Goal: Task Accomplishment & Management: Complete application form

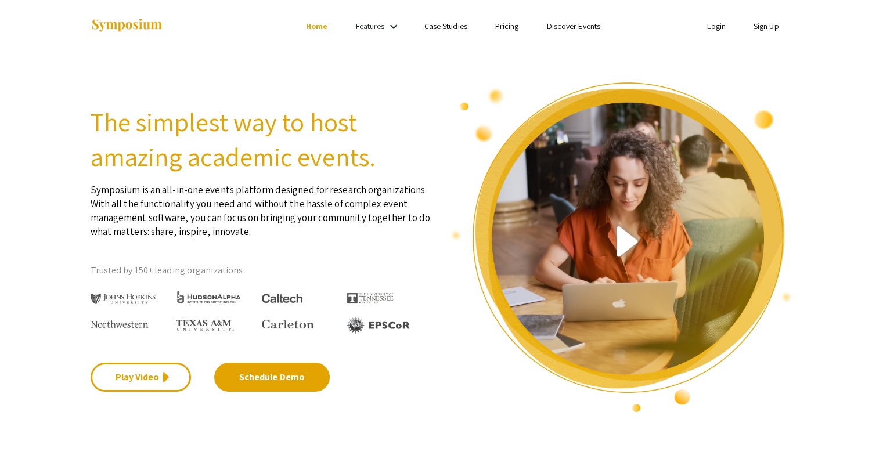
click at [778, 26] on li "Sign Up" at bounding box center [765, 26] width 53 height 14
click at [764, 26] on link "Sign Up" at bounding box center [766, 26] width 26 height 10
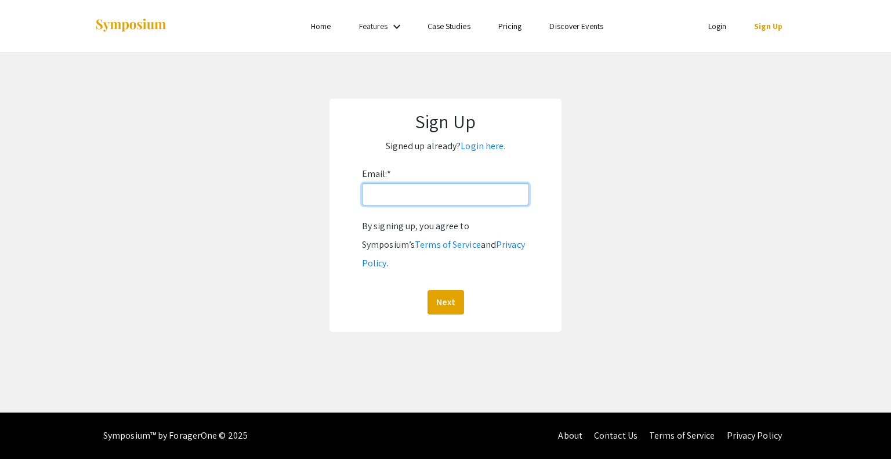
click at [476, 190] on input "Email: *" at bounding box center [445, 194] width 167 height 22
drag, startPoint x: 439, startPoint y: 197, endPoint x: 411, endPoint y: 200, distance: 27.4
click at [411, 200] on input "dcnavarr@andrew.cmu.edu" at bounding box center [445, 194] width 167 height 22
type input "[EMAIL_ADDRESS][DOMAIN_NAME]"
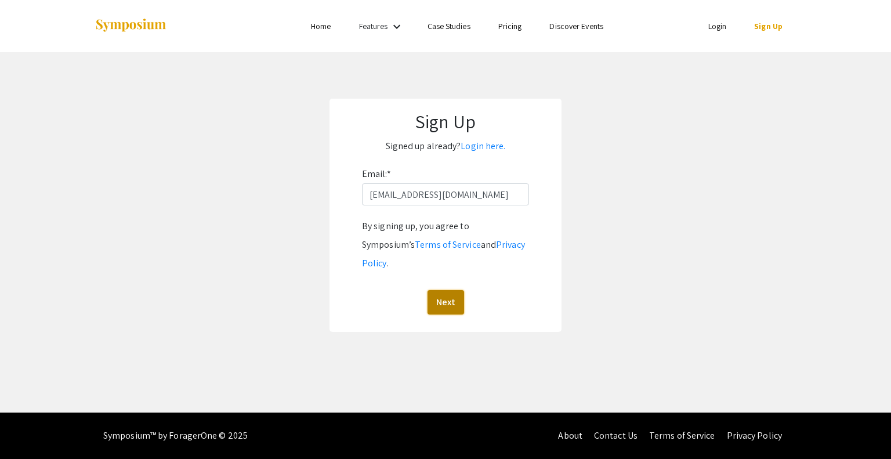
click at [445, 290] on button "Next" at bounding box center [446, 302] width 37 height 24
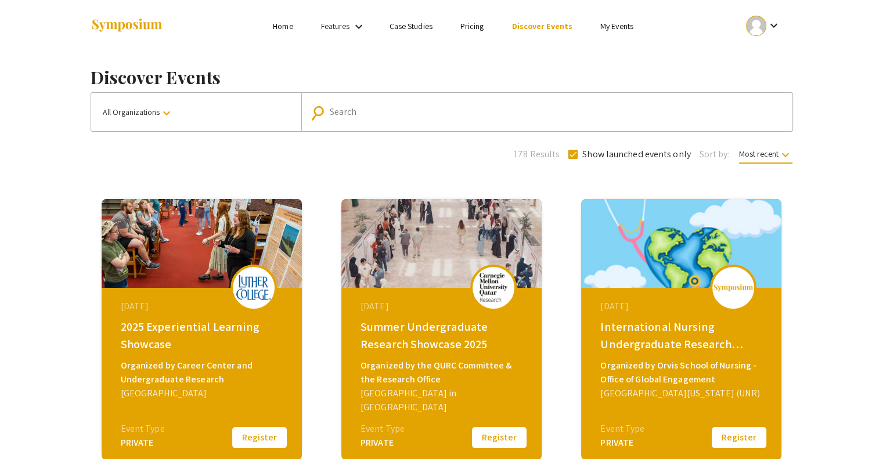
scroll to position [116, 0]
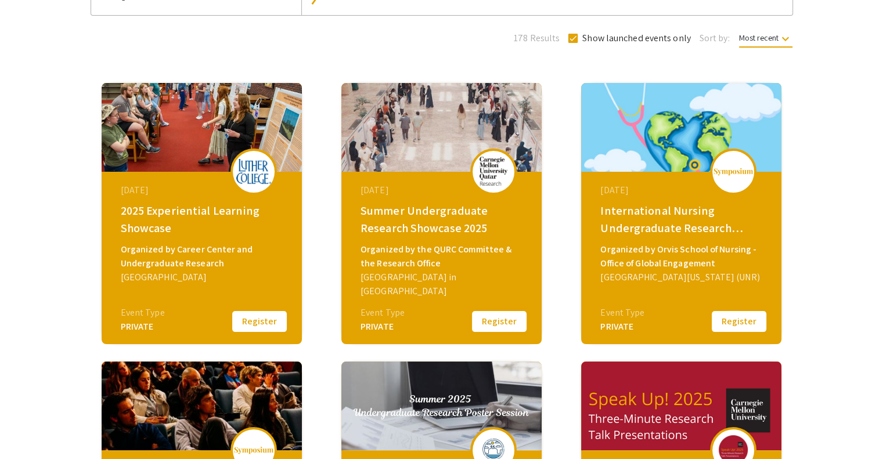
click at [505, 322] on button "Register" at bounding box center [499, 321] width 58 height 24
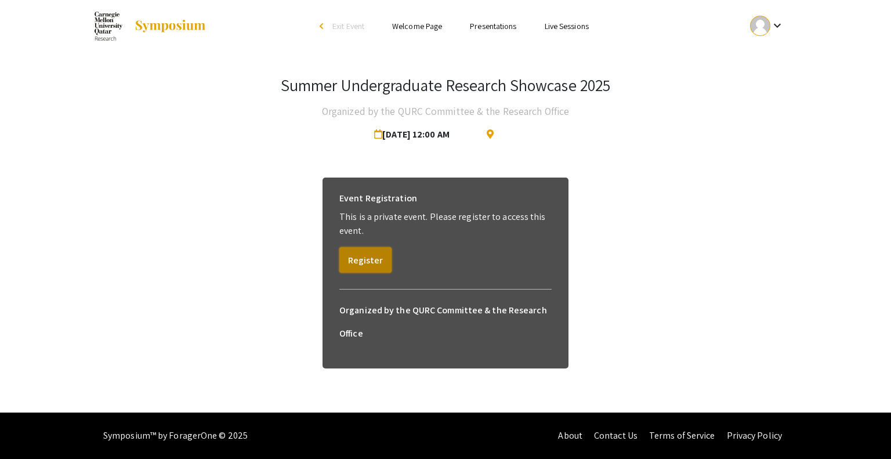
click at [365, 256] on button "Register" at bounding box center [365, 260] width 52 height 26
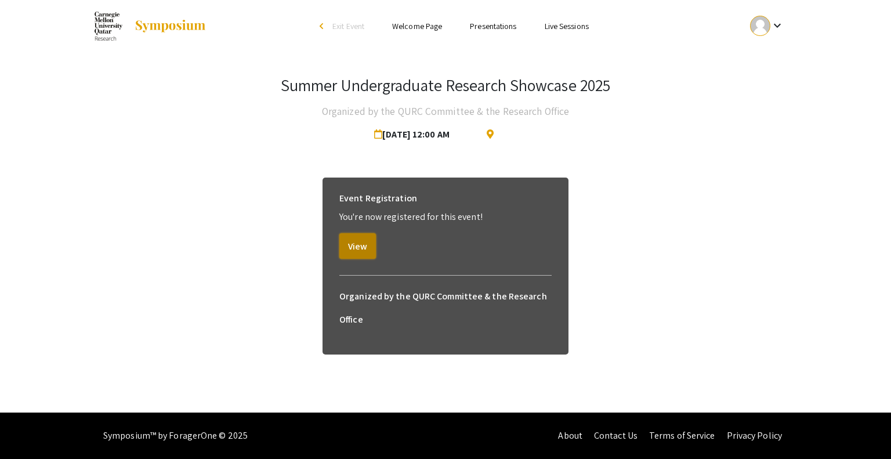
click at [362, 245] on button "View" at bounding box center [357, 246] width 37 height 26
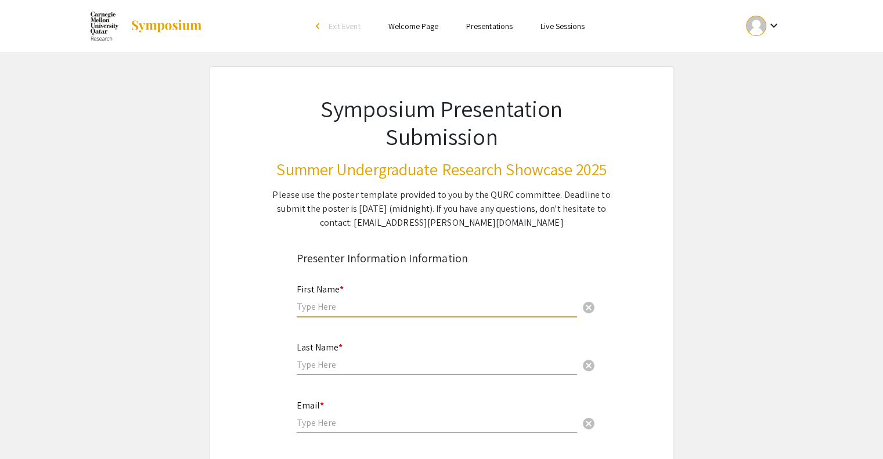
click at [360, 312] on input "text" at bounding box center [437, 307] width 280 height 12
click at [345, 310] on input "text" at bounding box center [437, 307] width 280 height 12
type input "[PERSON_NAME]"
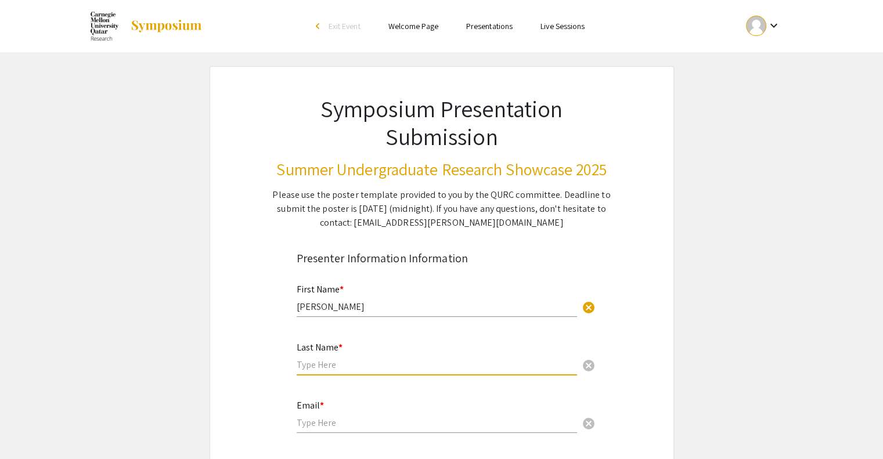
click at [337, 359] on input "text" at bounding box center [437, 365] width 280 height 12
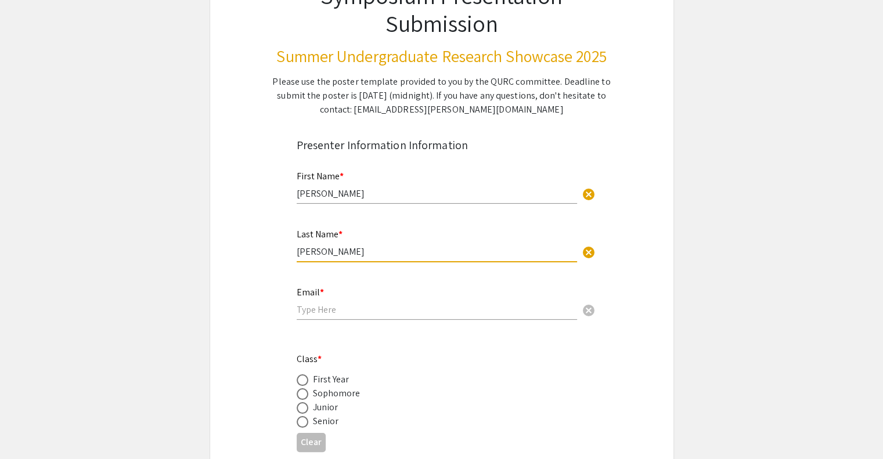
scroll to position [114, 0]
type input "[PERSON_NAME]"
click at [348, 308] on input "email" at bounding box center [437, 309] width 280 height 12
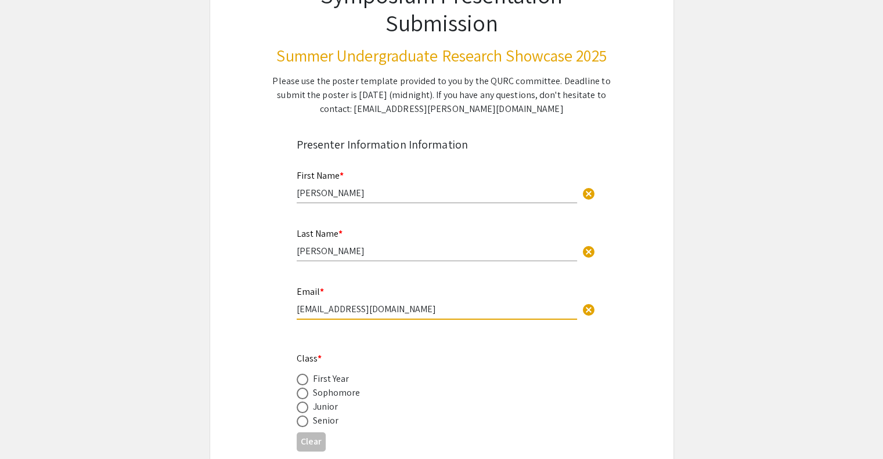
type input "[EMAIL_ADDRESS][DOMAIN_NAME]"
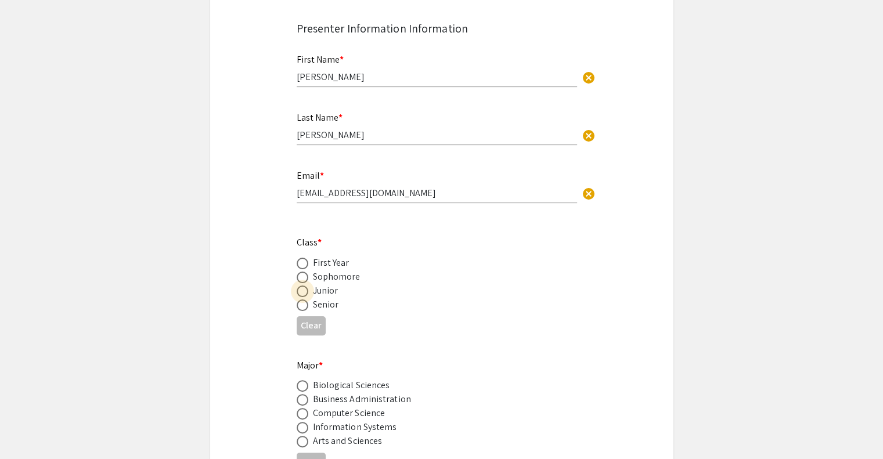
click at [304, 288] on span at bounding box center [303, 292] width 12 height 12
click at [304, 288] on input "radio" at bounding box center [303, 292] width 12 height 12
radio input "true"
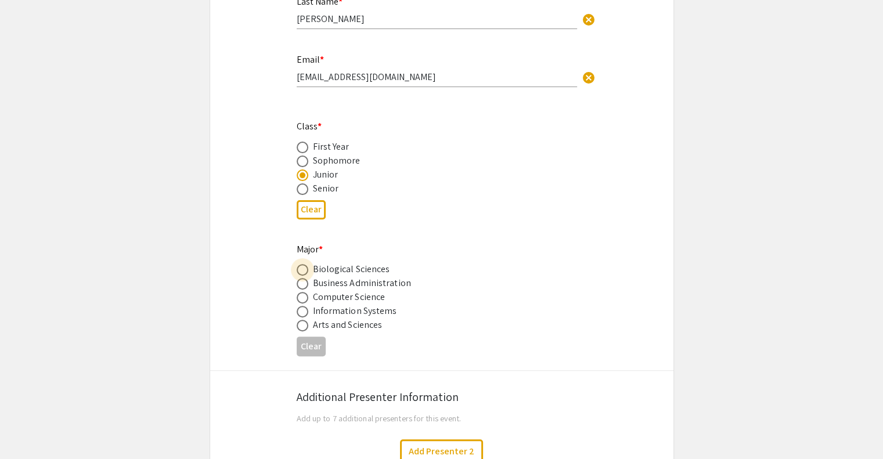
click at [302, 270] on span at bounding box center [303, 270] width 12 height 12
click at [302, 270] on input "radio" at bounding box center [303, 270] width 12 height 12
radio input "true"
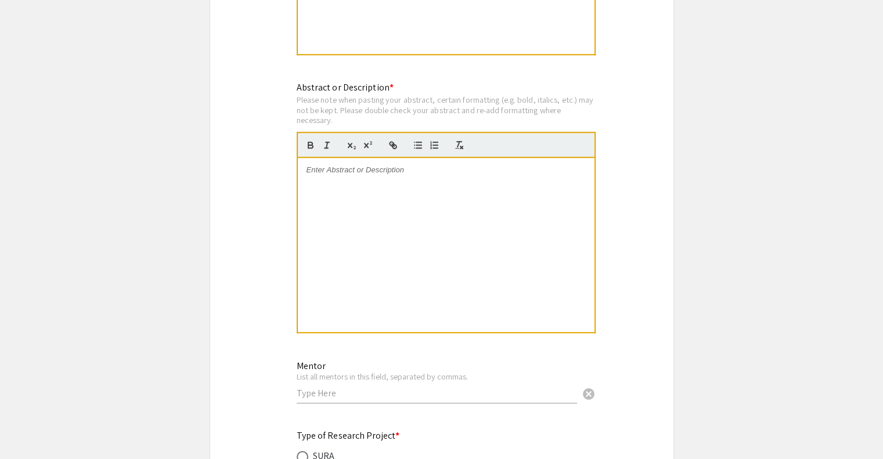
scroll to position [1219, 0]
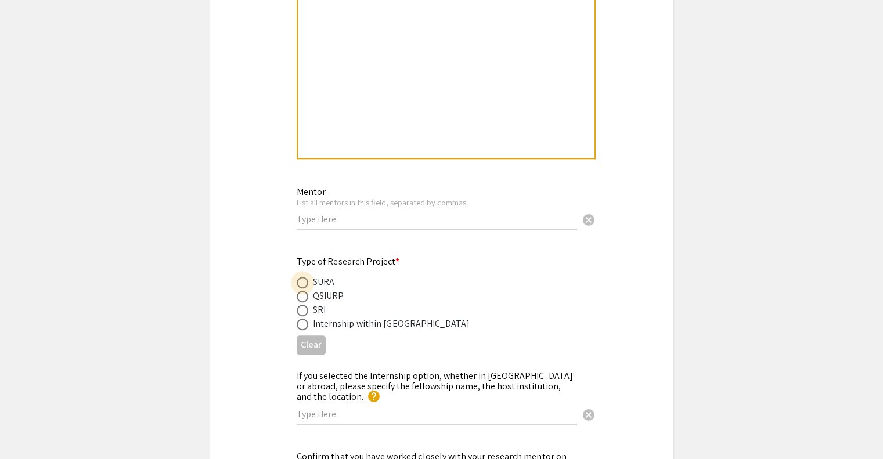
click at [304, 277] on span at bounding box center [303, 283] width 12 height 12
click at [304, 277] on input "radio" at bounding box center [303, 283] width 12 height 12
radio input "true"
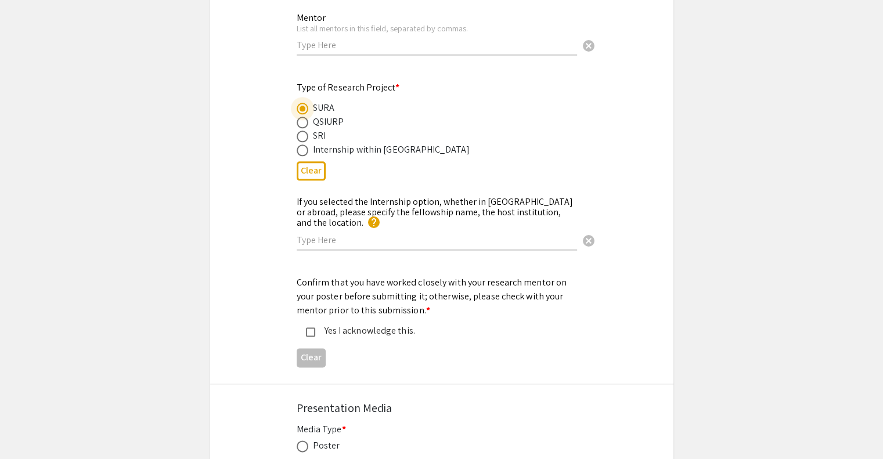
click at [339, 234] on input "text" at bounding box center [437, 240] width 280 height 12
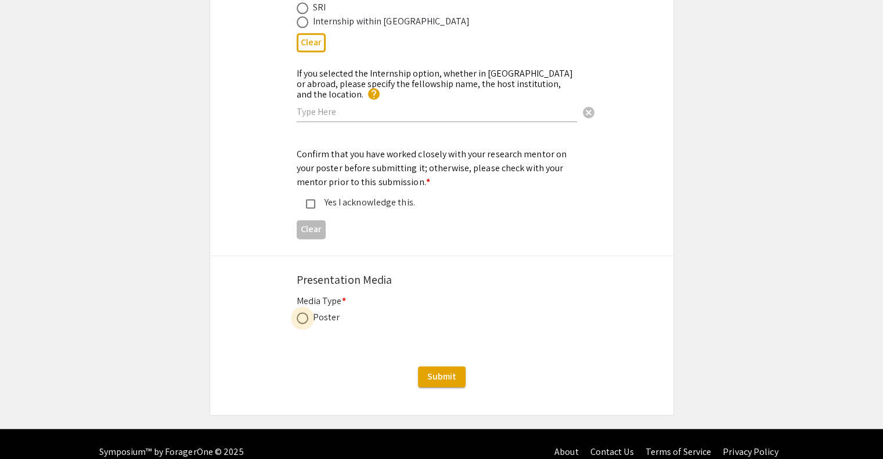
click at [299, 312] on span at bounding box center [303, 318] width 12 height 12
click at [299, 312] on input "radio" at bounding box center [303, 318] width 12 height 12
radio input "true"
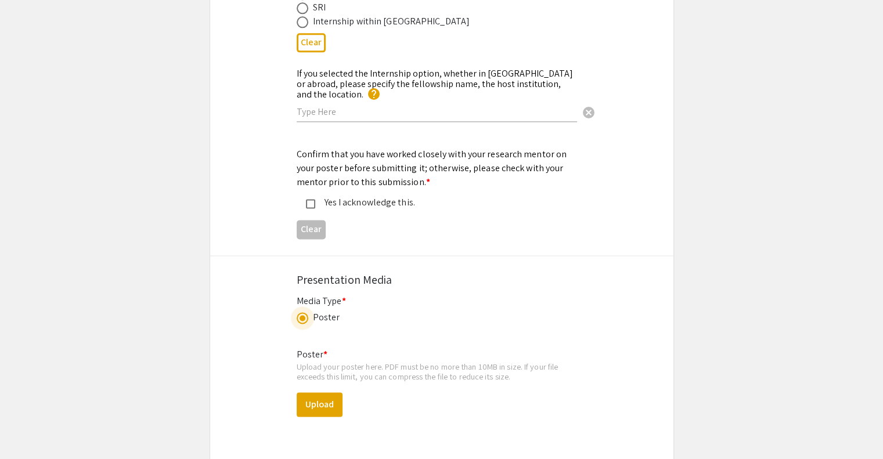
scroll to position [1627, 0]
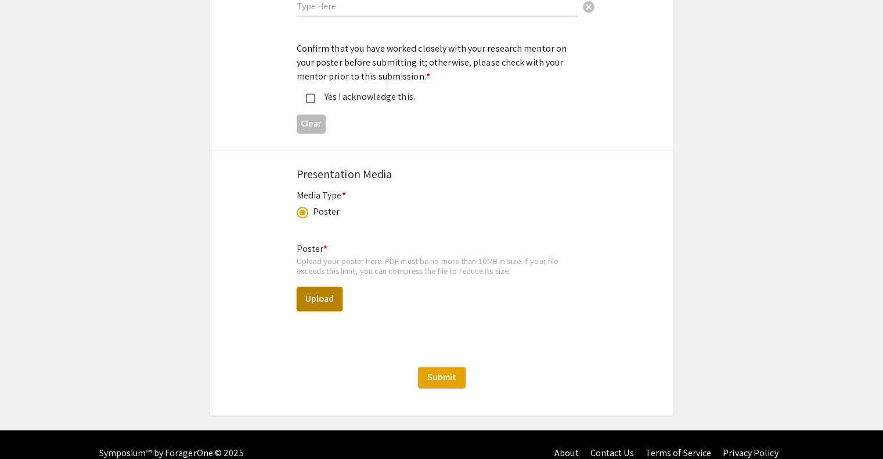
click at [319, 287] on button "Upload" at bounding box center [320, 299] width 46 height 24
drag, startPoint x: 776, startPoint y: 194, endPoint x: 756, endPoint y: 189, distance: 21.1
click at [327, 287] on button "Upload" at bounding box center [320, 299] width 46 height 24
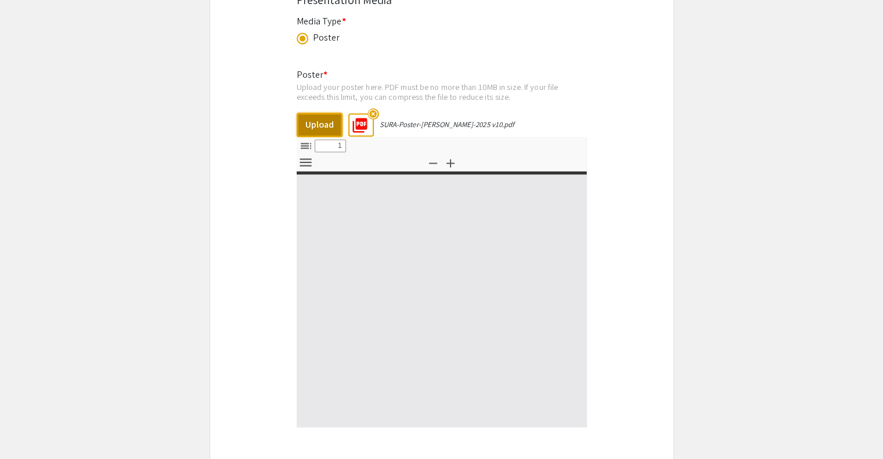
select select "custom"
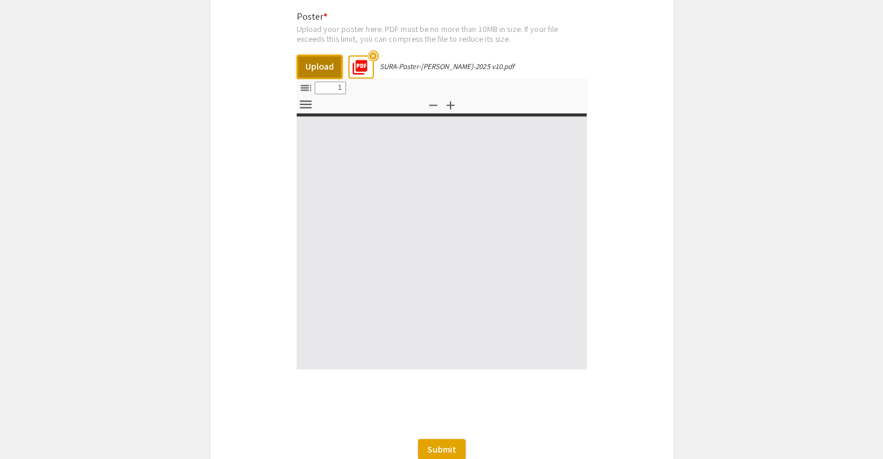
type input "0"
select select "custom"
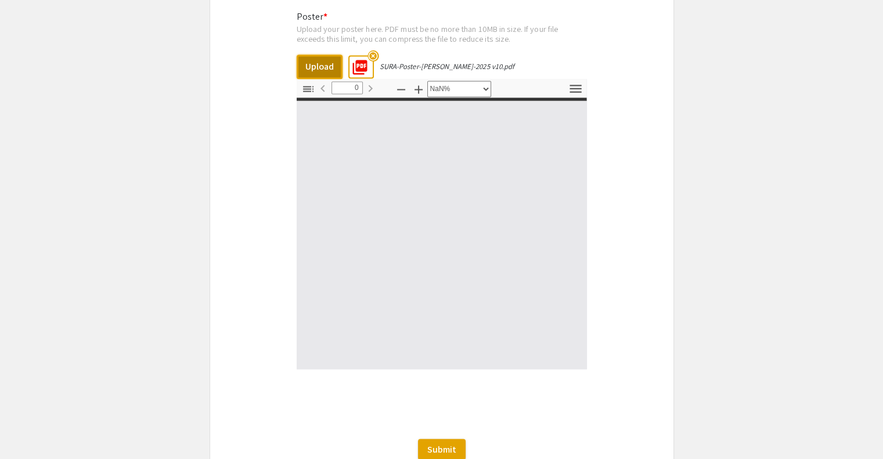
type input "1"
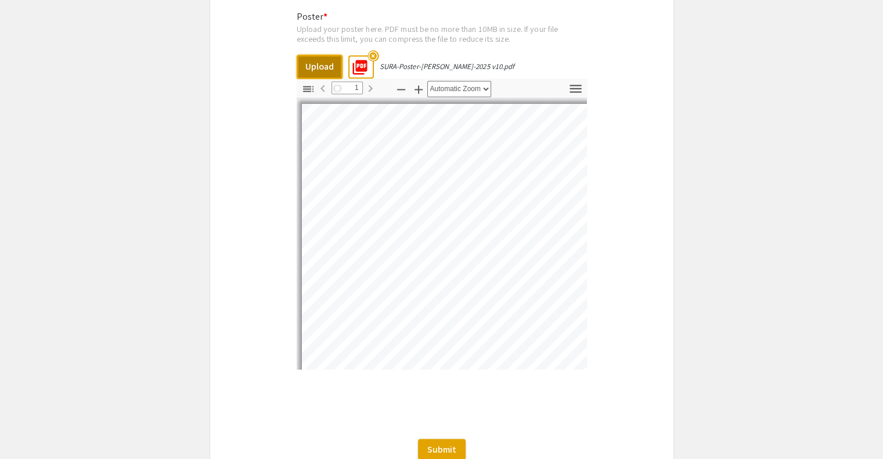
select select "auto"
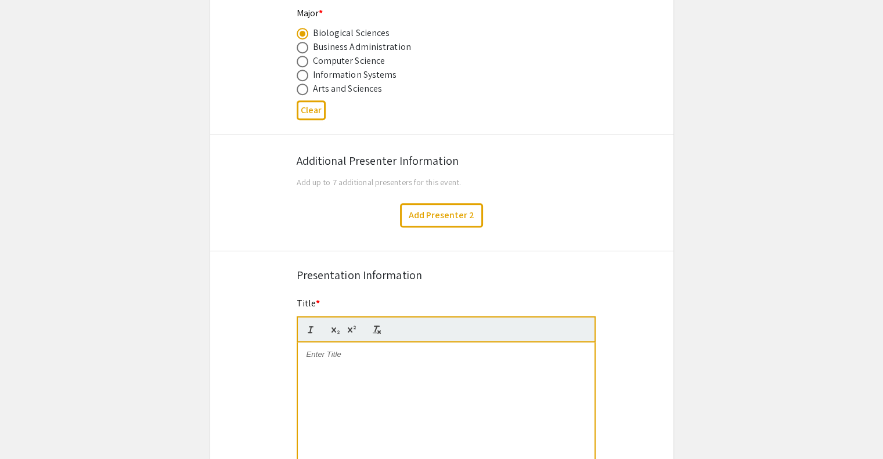
scroll to position [698, 0]
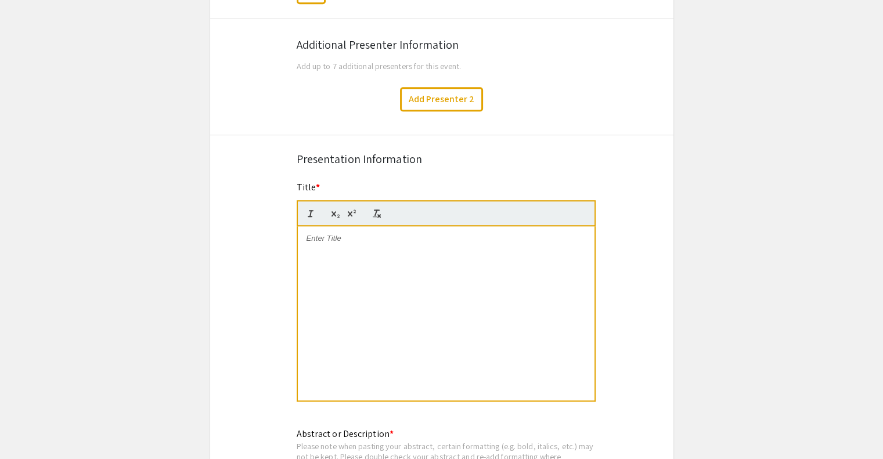
click at [335, 243] on div at bounding box center [446, 313] width 297 height 174
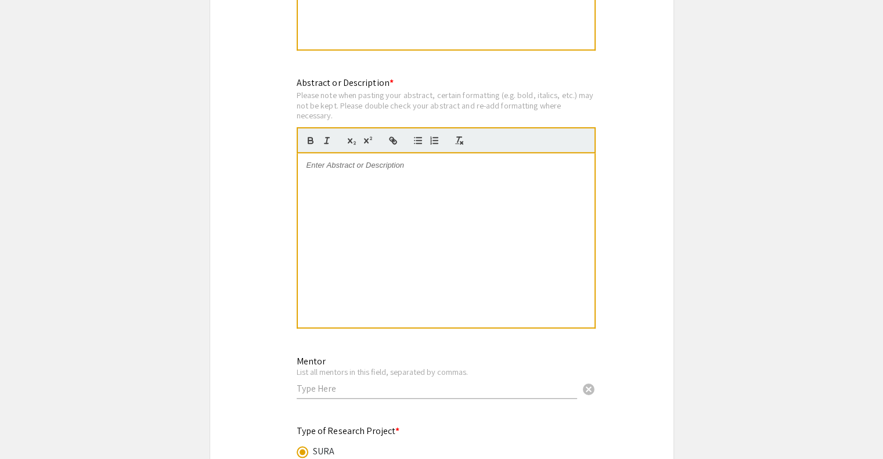
scroll to position [1051, 0]
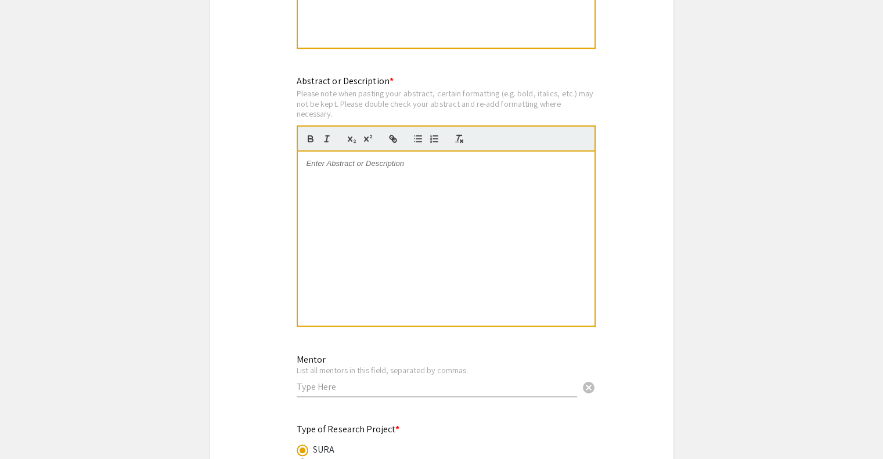
click at [459, 244] on div at bounding box center [446, 238] width 297 height 174
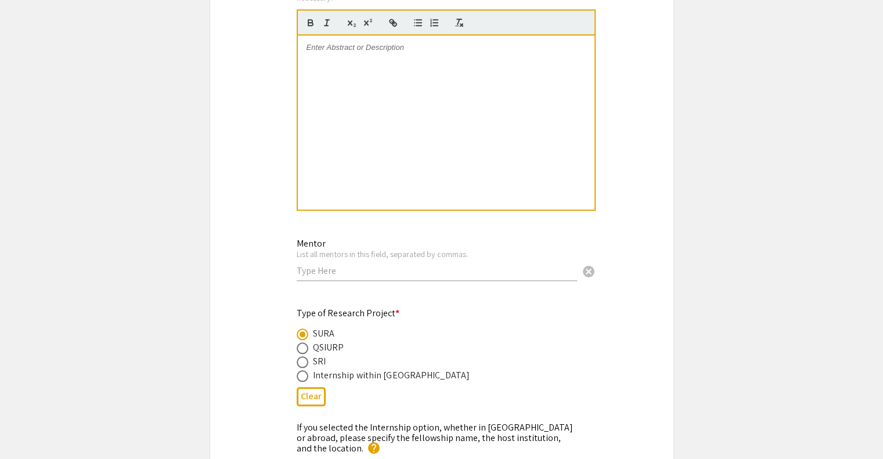
scroll to position [1341, 0]
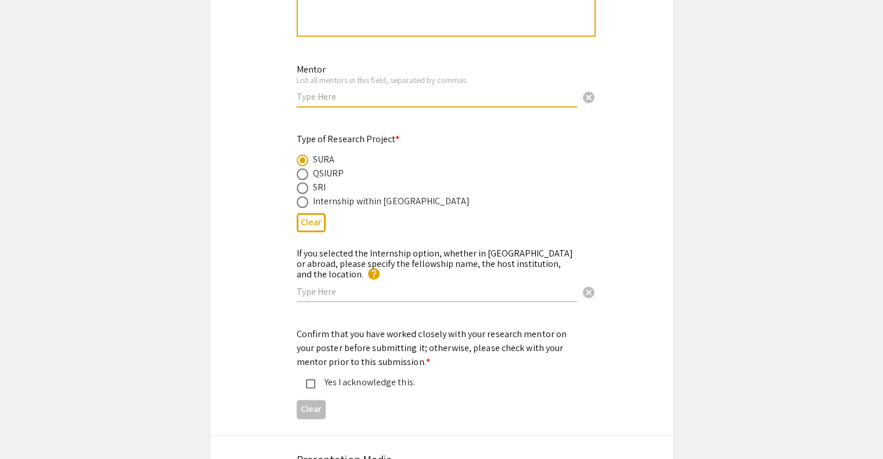
click at [377, 94] on input "text" at bounding box center [437, 97] width 280 height 12
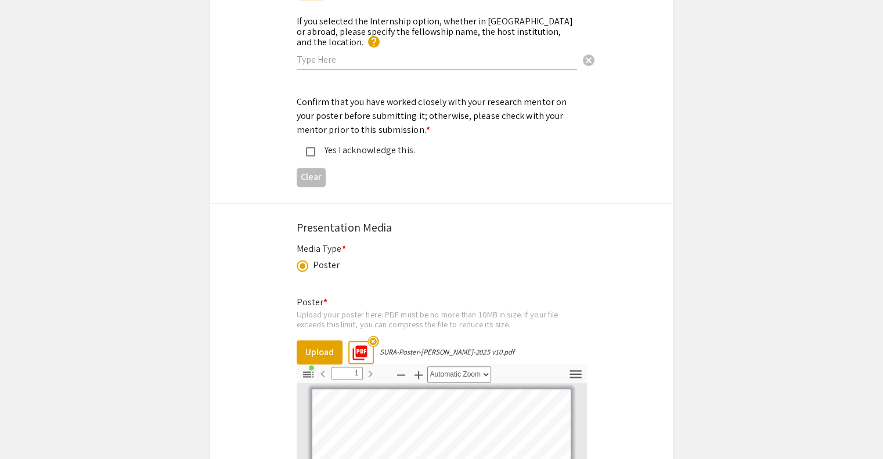
scroll to position [1399, 0]
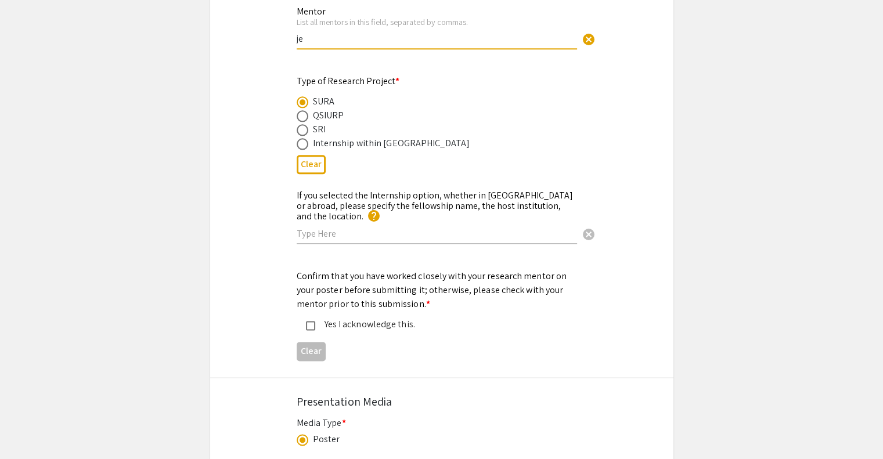
type input "j"
type input "Dr. S. [PERSON_NAME], [PERSON_NAME]"
click at [309, 321] on mat-pseudo-checkbox at bounding box center [310, 325] width 9 height 9
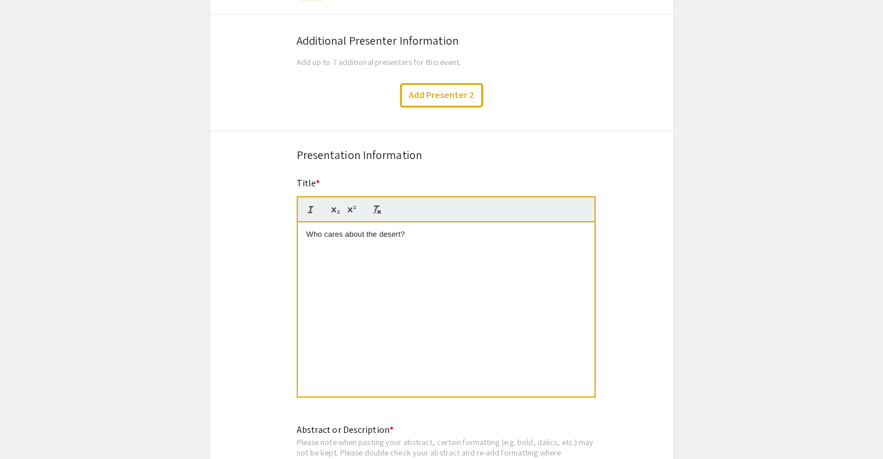
scroll to position [992, 0]
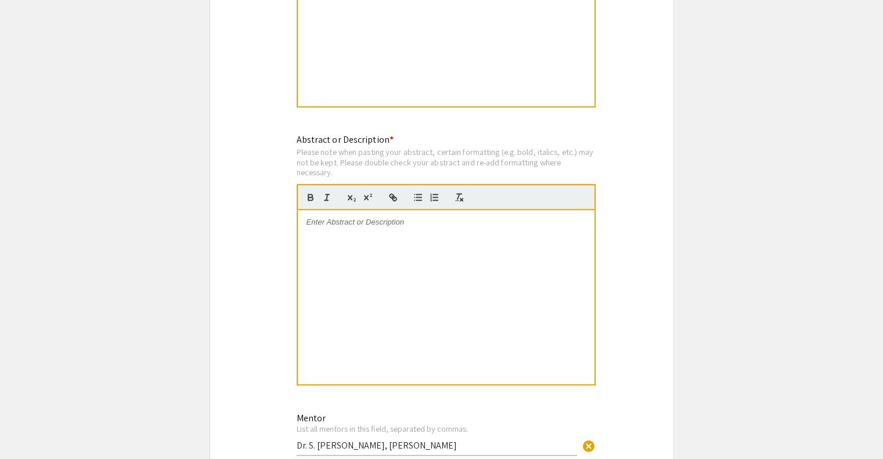
click at [425, 275] on div at bounding box center [446, 297] width 297 height 174
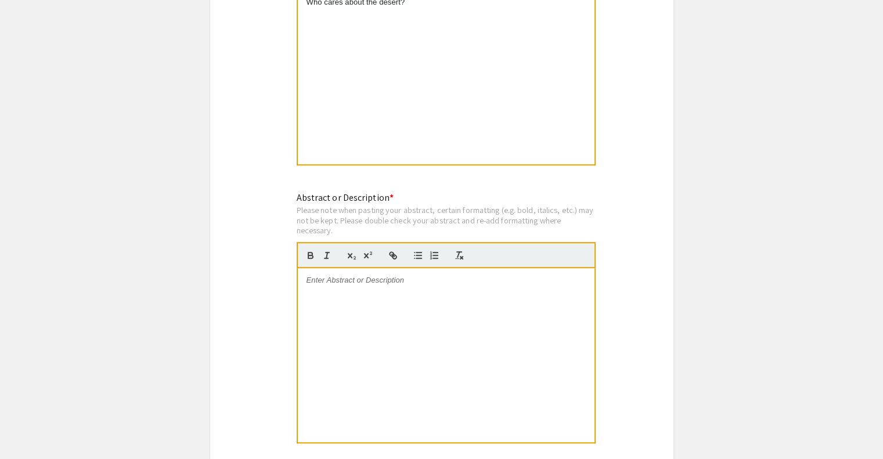
scroll to position [1050, 0]
